Goal: Browse casually: Explore the website without a specific task or goal

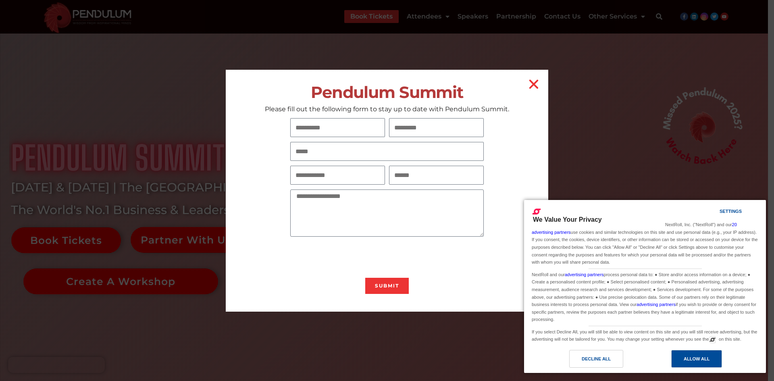
click at [703, 360] on div "Allow All" at bounding box center [697, 358] width 26 height 9
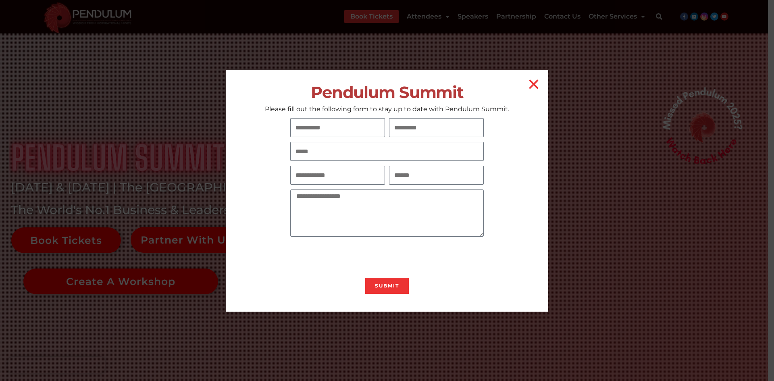
click at [522, 83] on div "Pendulum Summit Please fill out the following form to stay up to date with Pend…" at bounding box center [387, 191] width 322 height 242
click at [548, 87] on h2 "Pendulum Summit" at bounding box center [387, 92] width 322 height 18
click at [532, 85] on icon "Close" at bounding box center [533, 84] width 13 height 13
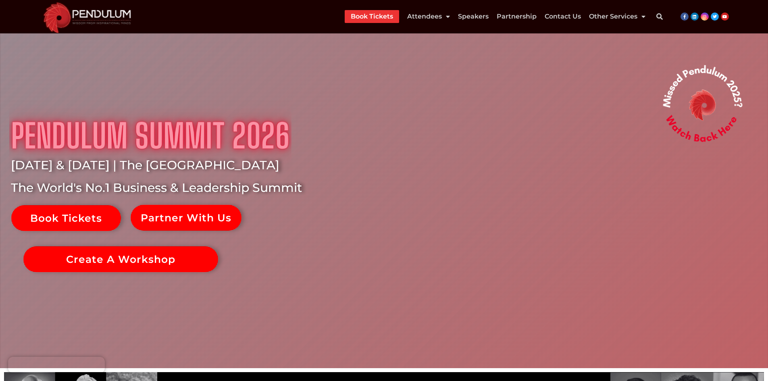
scroll to position [40, 0]
